Goal: Task Accomplishment & Management: Manage account settings

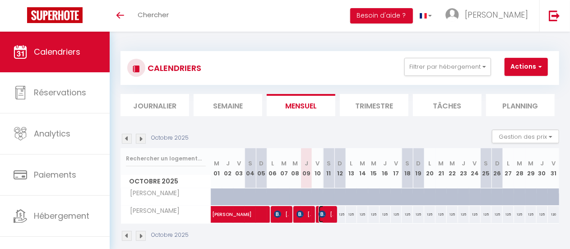
click at [326, 213] on span "[PERSON_NAME]" at bounding box center [326, 214] width 14 height 17
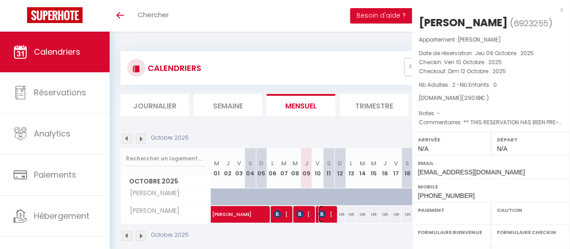
select select "OK"
select select "KO"
select select "0"
select select "1"
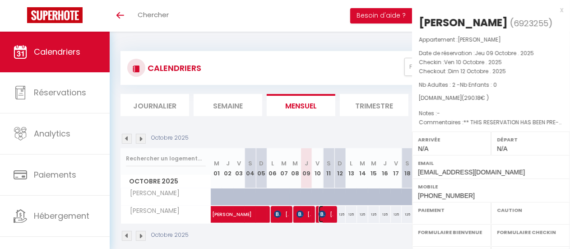
select select
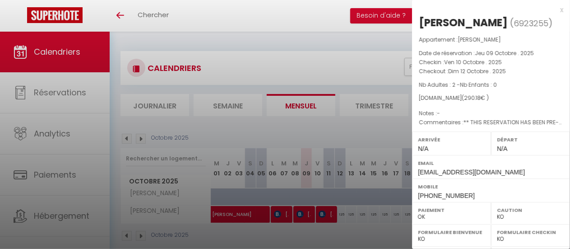
click at [307, 216] on div at bounding box center [285, 124] width 570 height 249
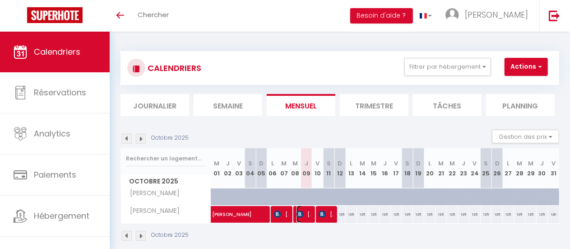
click at [303, 215] on span "[PERSON_NAME]" at bounding box center [304, 214] width 14 height 17
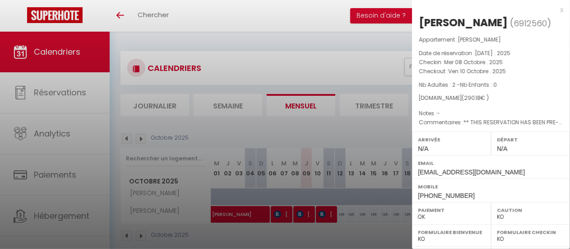
click at [273, 213] on div at bounding box center [285, 124] width 570 height 249
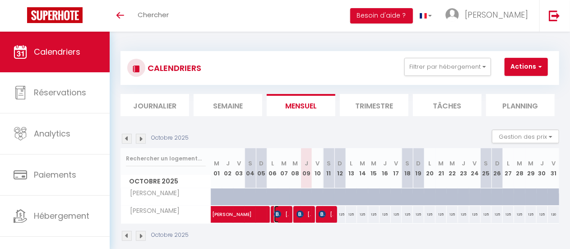
click at [282, 214] on span "[PERSON_NAME]" at bounding box center [281, 214] width 14 height 17
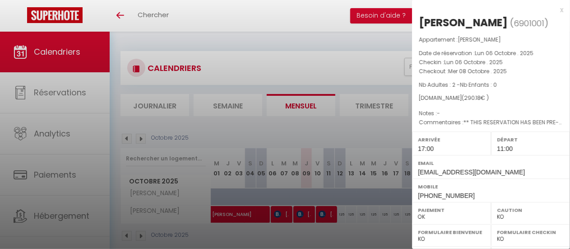
click at [323, 215] on div at bounding box center [285, 124] width 570 height 249
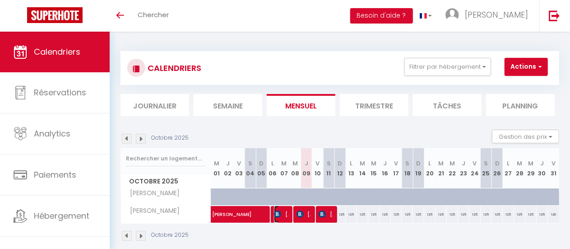
click at [281, 215] on span "[PERSON_NAME]" at bounding box center [281, 214] width 14 height 17
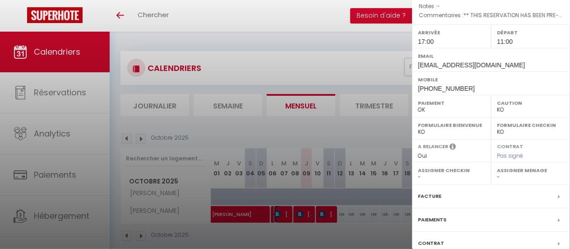
scroll to position [112, 0]
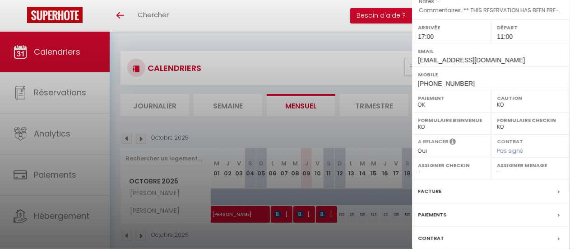
click at [308, 212] on div at bounding box center [285, 124] width 570 height 249
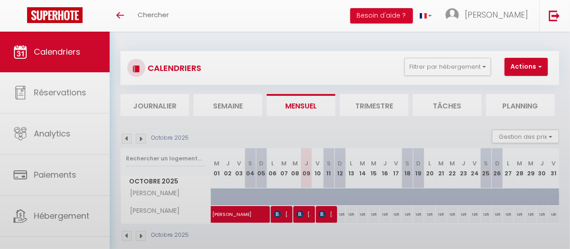
click at [308, 212] on div at bounding box center [285, 124] width 570 height 249
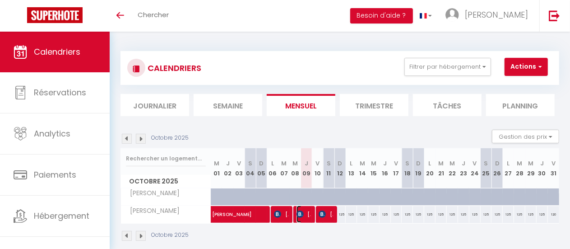
click at [308, 212] on span "[PERSON_NAME]" at bounding box center [304, 214] width 14 height 17
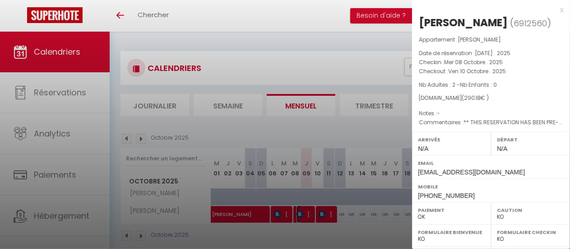
scroll to position [0, 0]
click at [277, 210] on div at bounding box center [285, 124] width 570 height 249
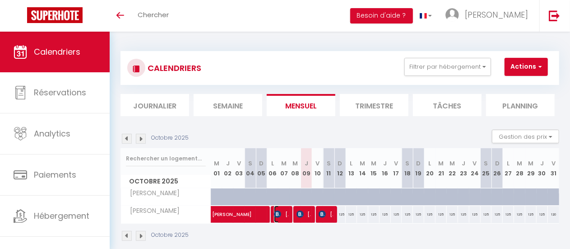
click at [278, 214] on img at bounding box center [277, 213] width 7 height 7
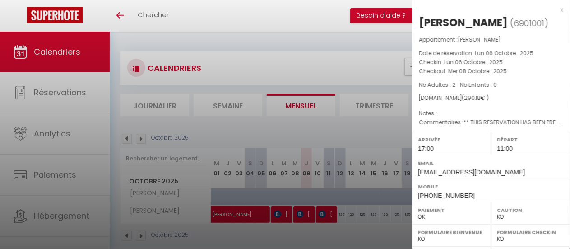
click at [304, 217] on div at bounding box center [285, 124] width 570 height 249
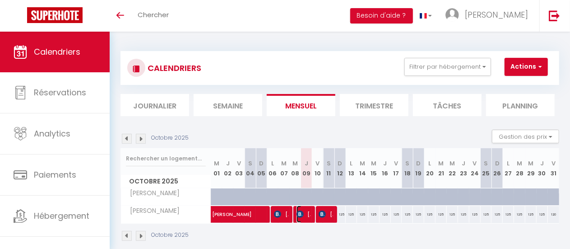
click at [304, 217] on span "[PERSON_NAME]" at bounding box center [304, 214] width 14 height 17
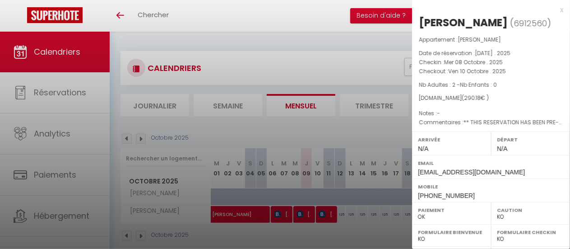
click at [280, 216] on div at bounding box center [285, 124] width 570 height 249
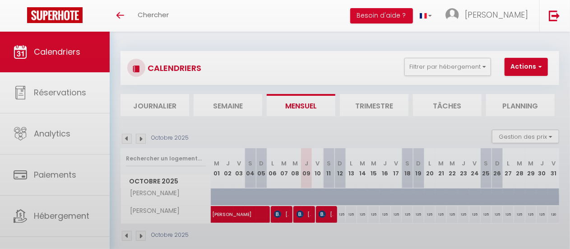
click at [280, 216] on body "🟢 Des questions ou besoin d'assistance pour la migration AirBnB? Prenez rdv >>>…" at bounding box center [285, 156] width 570 height 249
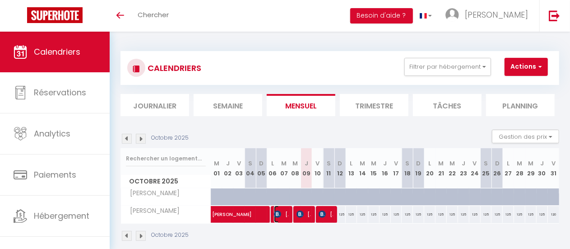
drag, startPoint x: 280, startPoint y: 216, endPoint x: 276, endPoint y: 212, distance: 5.1
click at [276, 212] on img at bounding box center [277, 213] width 7 height 7
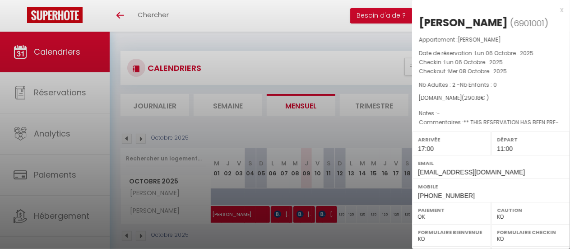
click at [276, 212] on div at bounding box center [285, 124] width 570 height 249
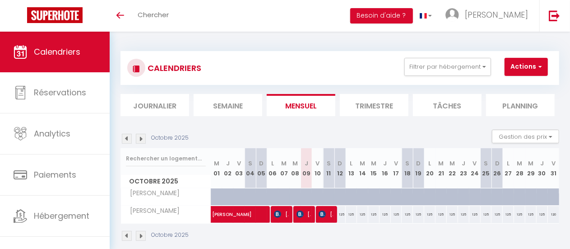
click at [348, 224] on div "Octobre 2025" at bounding box center [340, 237] width 439 height 27
click at [322, 213] on img at bounding box center [322, 213] width 7 height 7
select select "0"
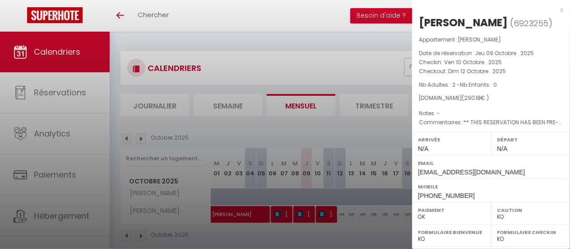
click at [322, 140] on div at bounding box center [285, 124] width 570 height 249
